Goal: Information Seeking & Learning: Learn about a topic

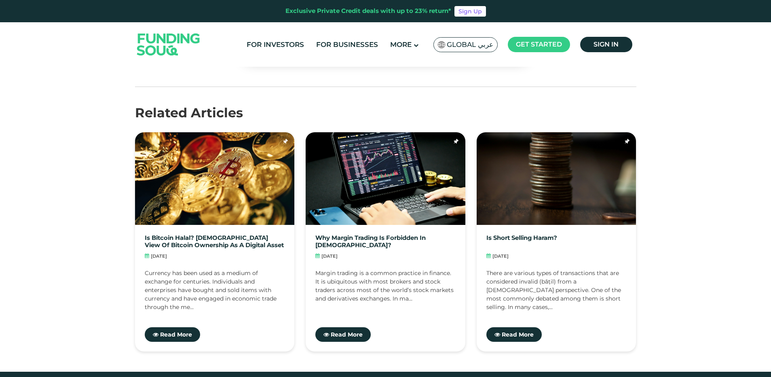
scroll to position [2683, 0]
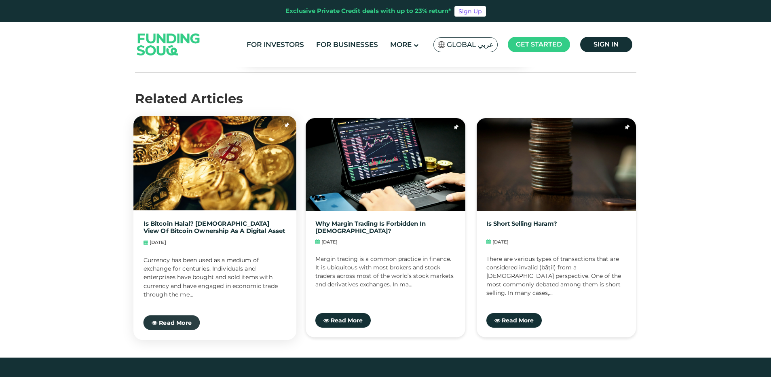
click at [172, 315] on link "Read More" at bounding box center [171, 322] width 57 height 15
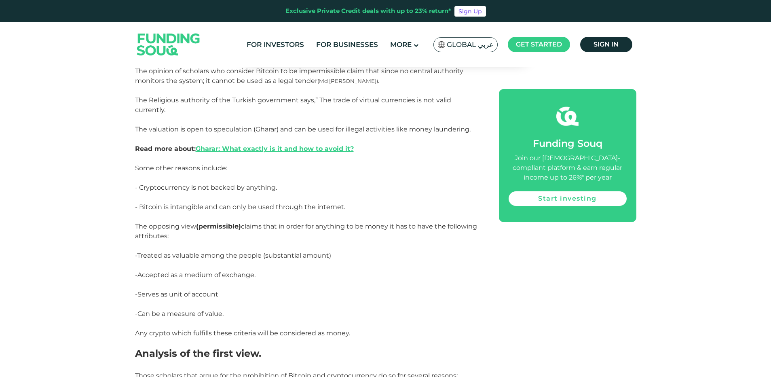
scroll to position [1456, 0]
